Goal: Information Seeking & Learning: Find contact information

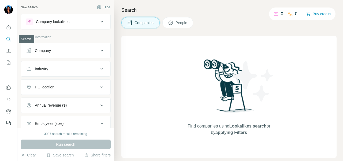
click at [31, 54] on button "Company" at bounding box center [65, 50] width 89 height 13
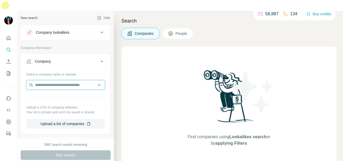
click at [35, 80] on input "text" at bounding box center [65, 85] width 79 height 10
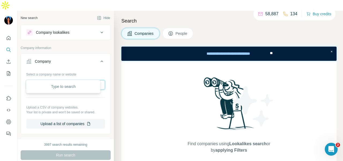
paste input "**********"
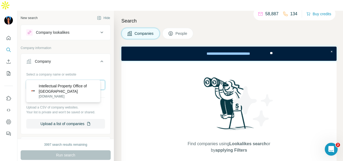
type input "**********"
click at [60, 89] on p "Intellectual Property Office of [GEOGRAPHIC_DATA]" at bounding box center [67, 88] width 57 height 11
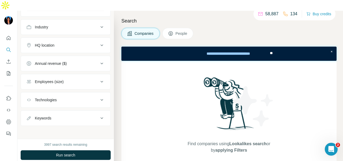
scroll to position [136, 0]
drag, startPoint x: 178, startPoint y: 24, endPoint x: 170, endPoint y: 30, distance: 9.0
click at [178, 31] on span "People" at bounding box center [181, 33] width 12 height 5
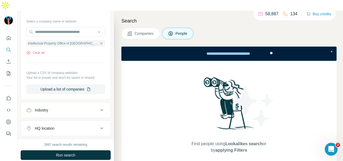
scroll to position [3, 0]
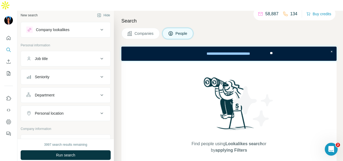
click at [71, 92] on div "Department" at bounding box center [62, 94] width 72 height 5
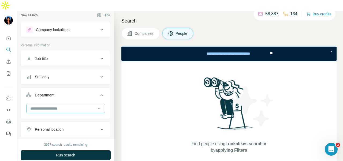
click at [70, 105] on input at bounding box center [63, 108] width 66 height 6
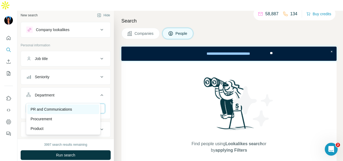
type input "**"
drag, startPoint x: 72, startPoint y: 110, endPoint x: 80, endPoint y: 126, distance: 17.4
click at [72, 110] on p "PR and Communications" at bounding box center [51, 109] width 41 height 5
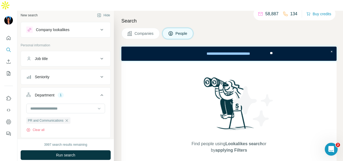
click at [89, 150] on button "Run search" at bounding box center [66, 155] width 90 height 10
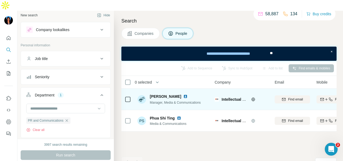
click at [183, 94] on img at bounding box center [185, 96] width 4 height 4
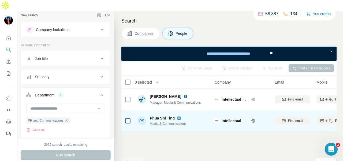
click at [178, 116] on img at bounding box center [179, 118] width 4 height 4
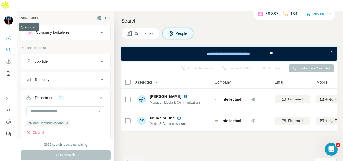
click at [13, 33] on button "Quick start" at bounding box center [8, 38] width 9 height 10
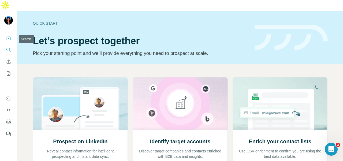
click at [6, 47] on icon "Search" at bounding box center [8, 49] width 5 height 5
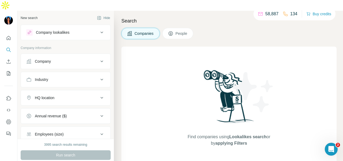
click at [36, 59] on div "Company" at bounding box center [43, 61] width 16 height 5
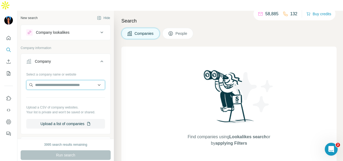
click at [39, 80] on input "text" at bounding box center [65, 85] width 79 height 10
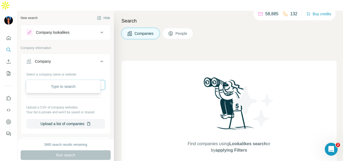
paste input "**********"
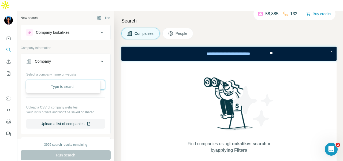
scroll to position [0, 1]
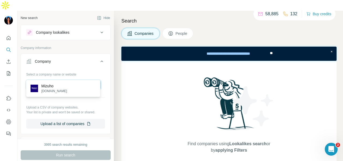
type input "**********"
drag, startPoint x: 67, startPoint y: 87, endPoint x: 101, endPoint y: 61, distance: 42.4
click at [67, 87] on p "Mizuho" at bounding box center [54, 85] width 26 height 5
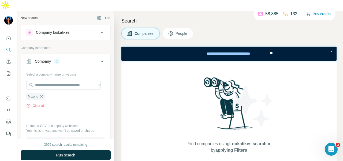
scroll to position [0, 0]
drag, startPoint x: 174, startPoint y: 23, endPoint x: 14, endPoint y: 0, distance: 161.7
click at [174, 28] on button "People" at bounding box center [177, 33] width 31 height 11
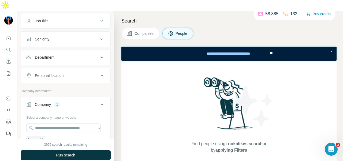
scroll to position [27, 0]
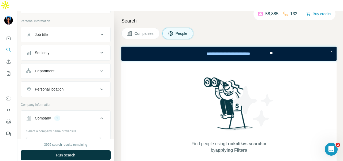
click at [63, 68] on div "Department" at bounding box center [62, 70] width 72 height 5
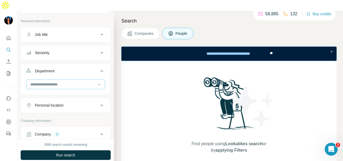
click at [69, 81] on input at bounding box center [63, 84] width 66 height 6
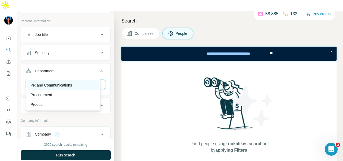
type input "**"
click at [72, 82] on p "PR and Communications" at bounding box center [51, 84] width 41 height 5
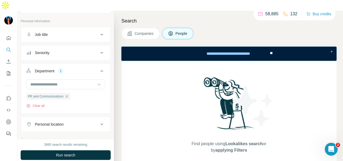
scroll to position [0, 0]
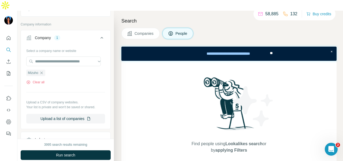
scroll to position [134, 0]
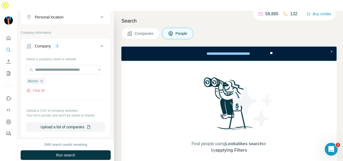
click at [75, 14] on div "Personal location" at bounding box center [62, 16] width 72 height 5
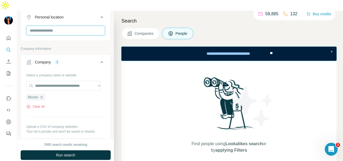
click at [77, 26] on input "text" at bounding box center [65, 31] width 79 height 10
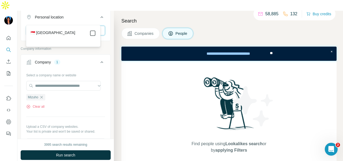
type input "****"
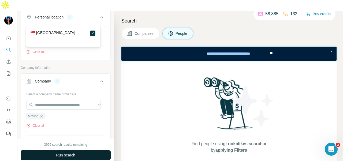
click at [90, 150] on button "Run search" at bounding box center [66, 155] width 90 height 10
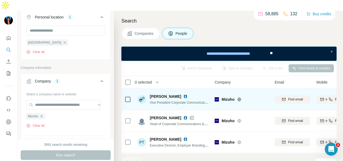
click at [183, 94] on img at bounding box center [185, 96] width 4 height 4
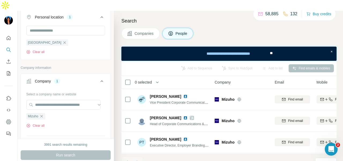
scroll to position [22, 0]
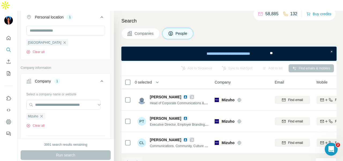
click at [139, 157] on div at bounding box center [137, 162] width 11 height 11
click at [8, 35] on icon "Quick start" at bounding box center [8, 37] width 5 height 5
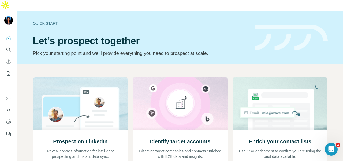
click at [5, 45] on button "Search" at bounding box center [8, 50] width 9 height 10
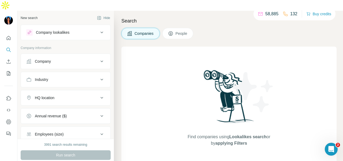
click at [51, 59] on div "Company" at bounding box center [43, 61] width 16 height 5
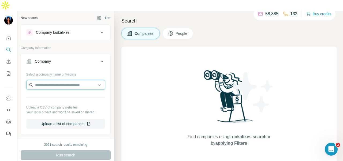
click at [50, 80] on input "text" at bounding box center [65, 85] width 79 height 10
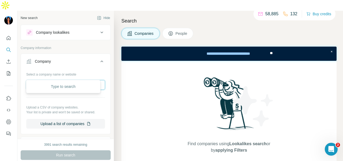
paste input "**********"
type input "**********"
click at [67, 88] on div "ProsperCap [DOMAIN_NAME]" at bounding box center [63, 88] width 72 height 14
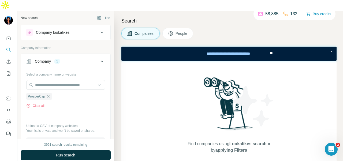
click at [180, 31] on span "People" at bounding box center [181, 33] width 12 height 5
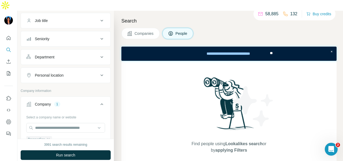
scroll to position [54, 0]
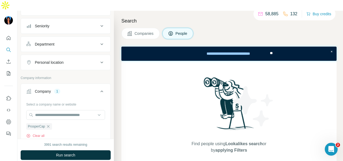
drag, startPoint x: 74, startPoint y: 28, endPoint x: 74, endPoint y: 35, distance: 6.7
click at [74, 38] on button "Department" at bounding box center [65, 44] width 89 height 13
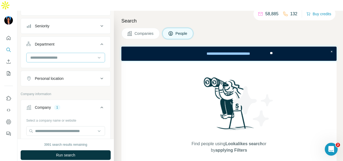
click at [74, 55] on input at bounding box center [63, 58] width 66 height 6
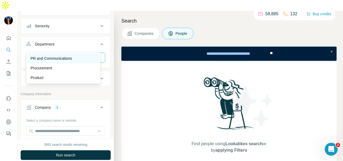
type input "**"
click at [78, 58] on div "PR and Communications" at bounding box center [63, 58] width 65 height 5
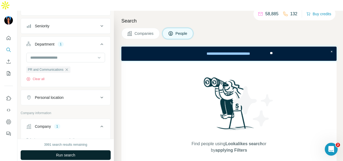
click at [93, 150] on button "Run search" at bounding box center [66, 155] width 90 height 10
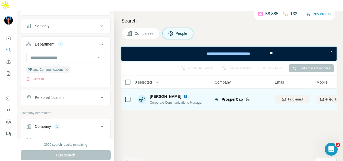
click at [164, 94] on div "[PERSON_NAME]" at bounding box center [176, 96] width 53 height 5
click at [183, 94] on img at bounding box center [185, 96] width 4 height 4
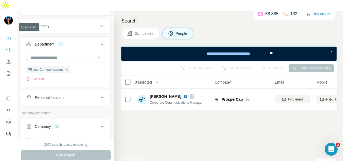
click at [5, 33] on button "Quick start" at bounding box center [8, 38] width 9 height 10
click at [6, 35] on icon "Quick start" at bounding box center [8, 37] width 5 height 5
click at [7, 36] on icon "Quick start" at bounding box center [9, 38] width 4 height 4
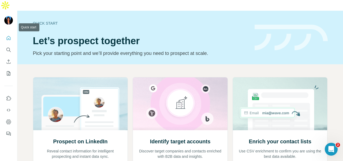
click at [7, 36] on icon "Quick start" at bounding box center [9, 38] width 4 height 4
click at [6, 47] on icon "Search" at bounding box center [8, 49] width 5 height 5
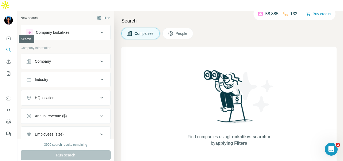
click at [57, 30] on div "Company lookalikes" at bounding box center [52, 32] width 33 height 5
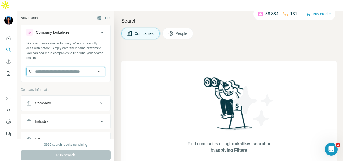
click at [50, 67] on input "text" at bounding box center [65, 72] width 79 height 10
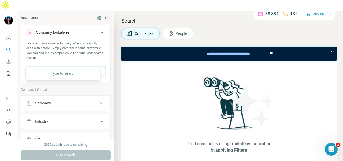
paste input "**********"
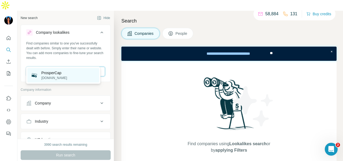
type input "**********"
click at [78, 77] on div "ProsperCap [DOMAIN_NAME]" at bounding box center [63, 75] width 72 height 14
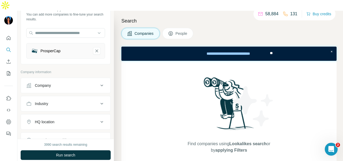
scroll to position [80, 0]
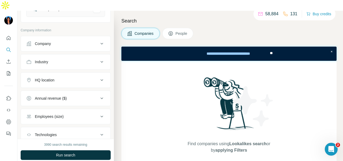
click at [73, 37] on button "Company" at bounding box center [65, 43] width 89 height 13
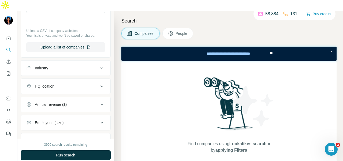
scroll to position [180, 0]
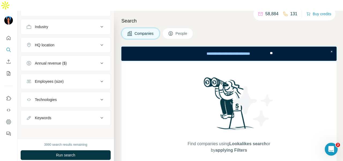
click at [74, 25] on ul "Company Select a company name or website Upload a CSV of company websites. Your…" at bounding box center [66, 31] width 90 height 190
click at [72, 42] on div "HQ location" at bounding box center [62, 44] width 72 height 5
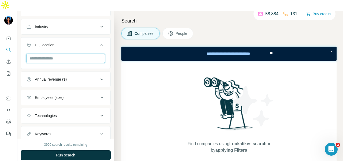
click at [73, 54] on input "text" at bounding box center [65, 59] width 79 height 10
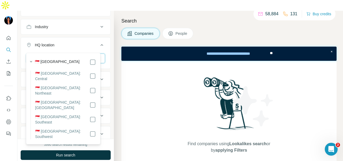
type input "*********"
click at [100, 44] on icon at bounding box center [101, 45] width 3 height 2
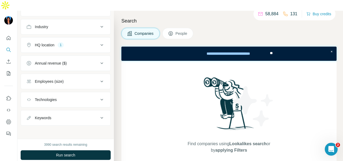
click at [172, 31] on icon at bounding box center [170, 33] width 5 height 5
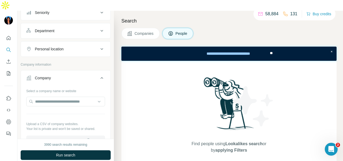
scroll to position [100, 0]
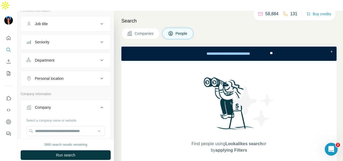
click at [73, 54] on button "Department" at bounding box center [65, 60] width 89 height 13
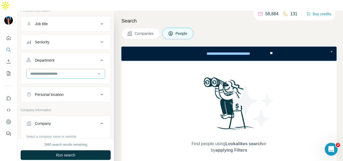
click at [71, 71] on input at bounding box center [63, 74] width 66 height 6
type input "**"
click at [81, 70] on div "PR and Communications" at bounding box center [63, 74] width 72 height 10
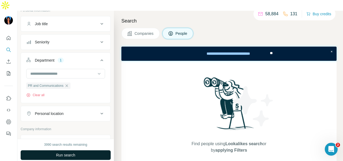
click at [86, 150] on button "Run search" at bounding box center [66, 155] width 90 height 10
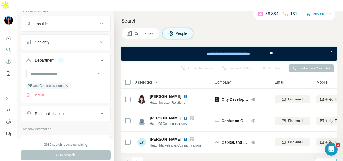
click at [318, 158] on div "10" at bounding box center [325, 163] width 21 height 10
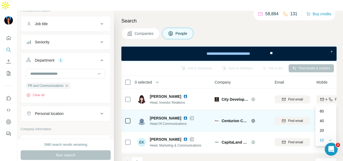
click at [328, 109] on div "60" at bounding box center [325, 110] width 12 height 5
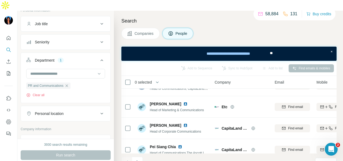
scroll to position [107, 0]
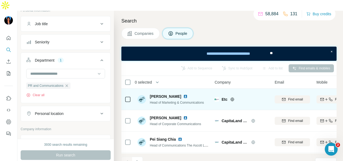
click at [183, 94] on img at bounding box center [185, 96] width 4 height 4
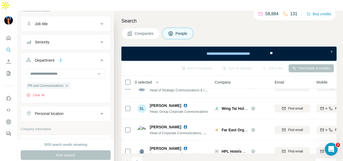
scroll to position [187, 0]
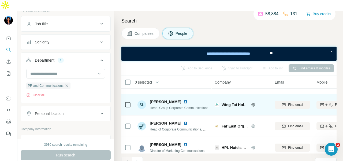
click at [183, 100] on img at bounding box center [185, 102] width 4 height 4
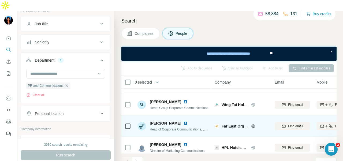
click at [186, 121] on img at bounding box center [185, 123] width 4 height 4
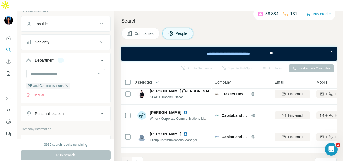
scroll to position [803, 0]
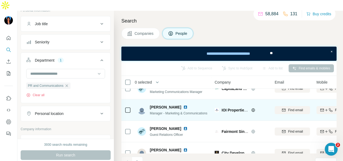
click at [183, 105] on img at bounding box center [185, 107] width 4 height 4
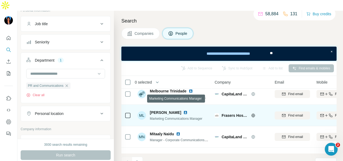
scroll to position [1221, 0]
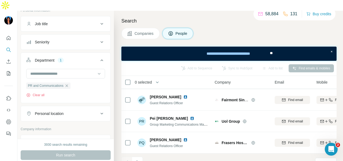
click at [135, 159] on icon "Navigate to next page" at bounding box center [137, 161] width 5 height 5
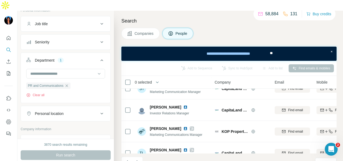
scroll to position [268, 0]
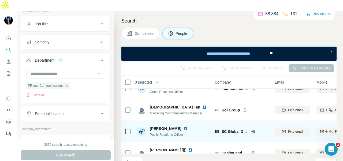
click at [184, 126] on img at bounding box center [185, 128] width 4 height 4
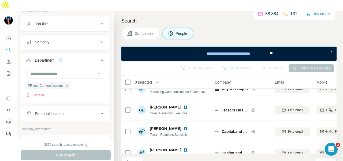
scroll to position [990, 0]
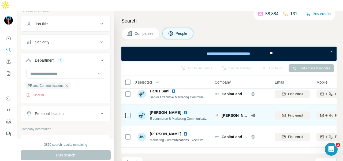
click at [183, 110] on img at bounding box center [185, 112] width 4 height 4
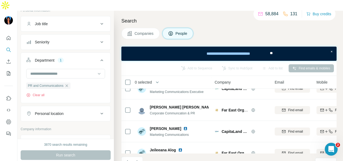
scroll to position [1221, 0]
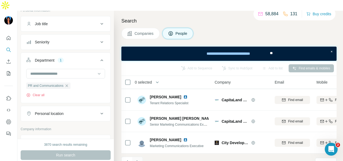
click at [139, 159] on icon "Navigate to next page" at bounding box center [137, 161] width 5 height 5
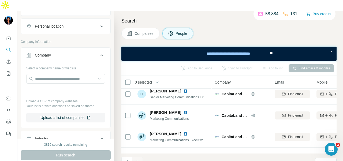
scroll to position [294, 0]
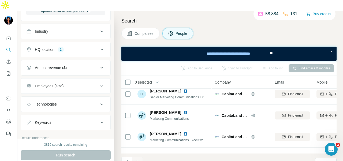
click at [75, 29] on div "Industry" at bounding box center [62, 31] width 72 height 5
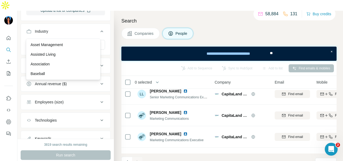
type input "*"
type input "***"
click at [66, 44] on div "Finance" at bounding box center [63, 44] width 65 height 5
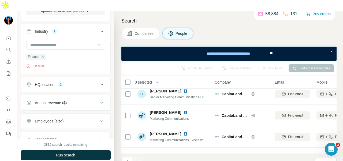
click at [87, 139] on div "3819 search results remaining Run search Clear Save search Share filters" at bounding box center [65, 155] width 96 height 33
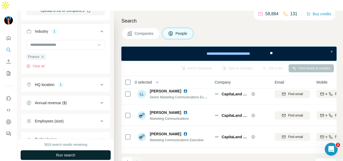
click at [87, 150] on button "Run search" at bounding box center [66, 155] width 90 height 10
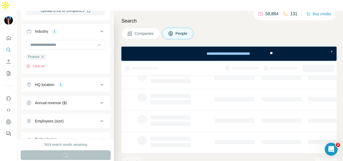
scroll to position [151, 0]
